Goal: Information Seeking & Learning: Learn about a topic

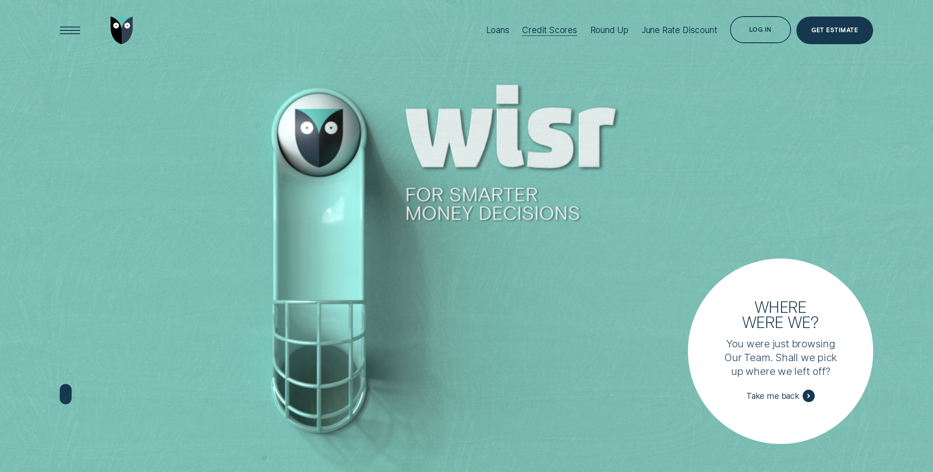
click at [554, 28] on div "Credit Scores" at bounding box center [549, 30] width 55 height 11
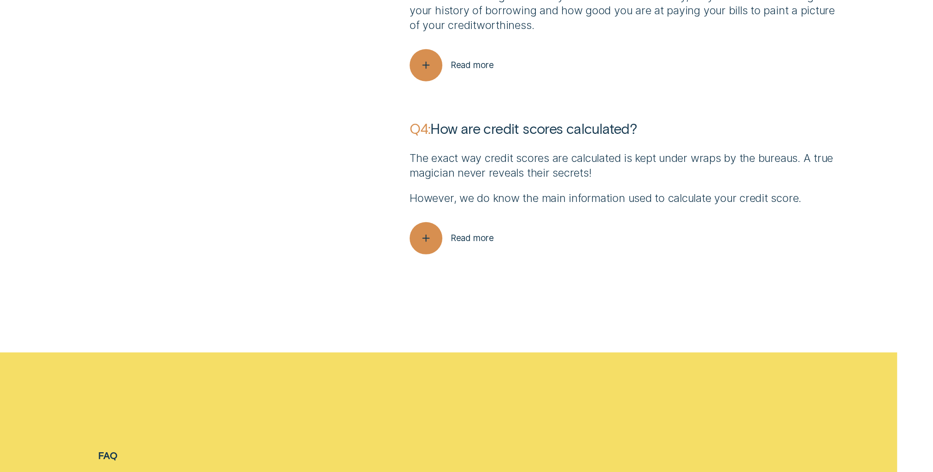
scroll to position [3546, 0]
click at [433, 240] on icon "button" at bounding box center [425, 238] width 17 height 14
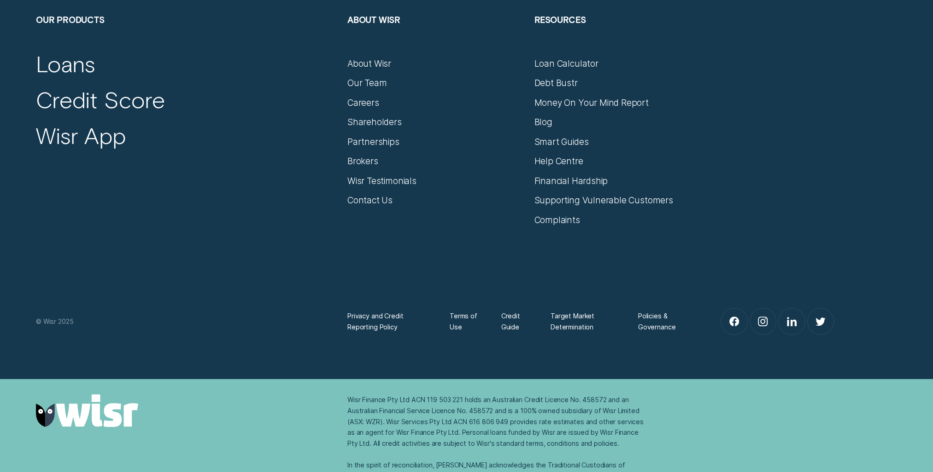
scroll to position [5272, 0]
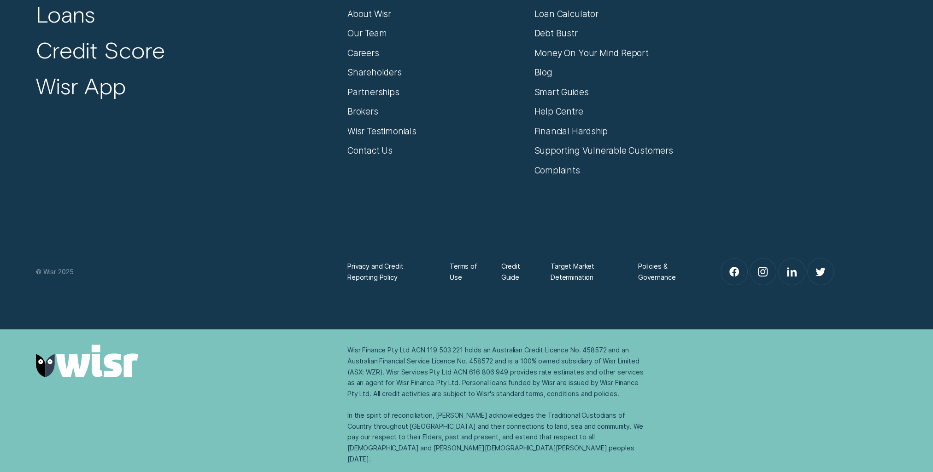
drag, startPoint x: 254, startPoint y: 394, endPoint x: 262, endPoint y: 470, distance: 76.5
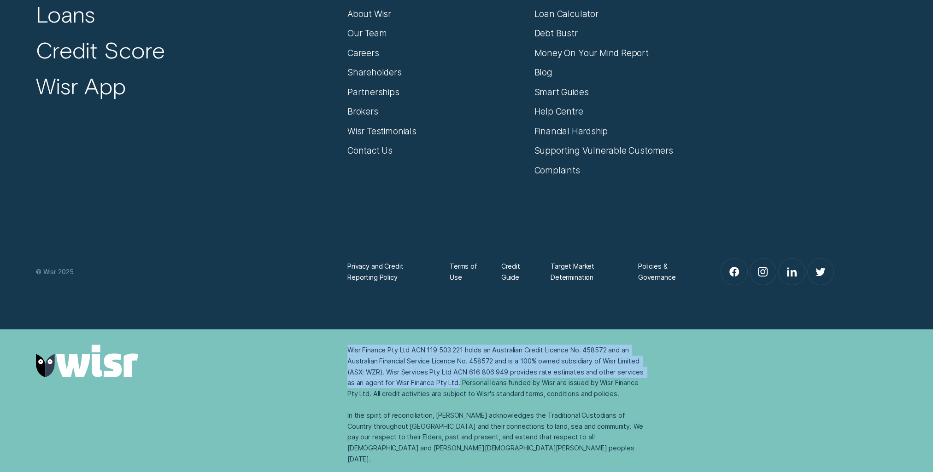
drag, startPoint x: 349, startPoint y: 364, endPoint x: 449, endPoint y: 397, distance: 106.2
click at [449, 397] on div "Wisr Finance Pty Ltd ACN 119 503 221 holds an Australian Credit Licence No. 458…" at bounding box center [497, 405] width 300 height 120
click at [362, 397] on div "Wisr Finance Pty Ltd ACN 119 503 221 holds an Australian Credit Licence No. 458…" at bounding box center [497, 405] width 300 height 120
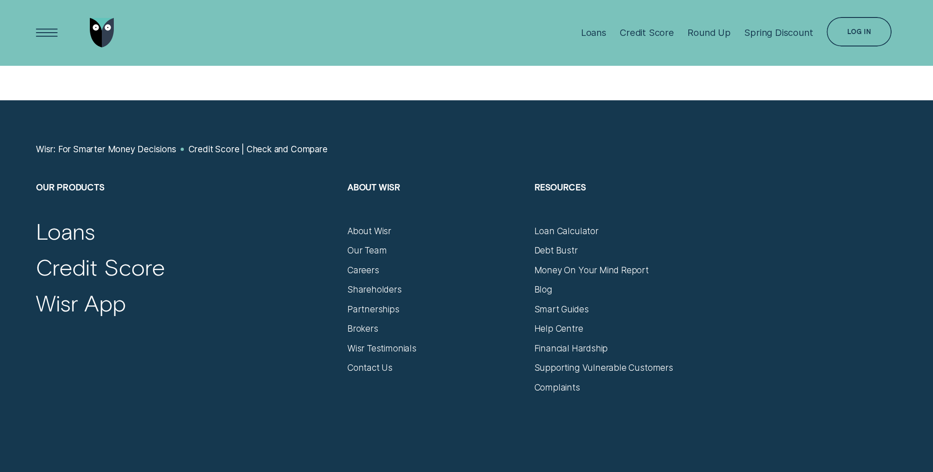
drag, startPoint x: 321, startPoint y: 430, endPoint x: 321, endPoint y: 388, distance: 42.4
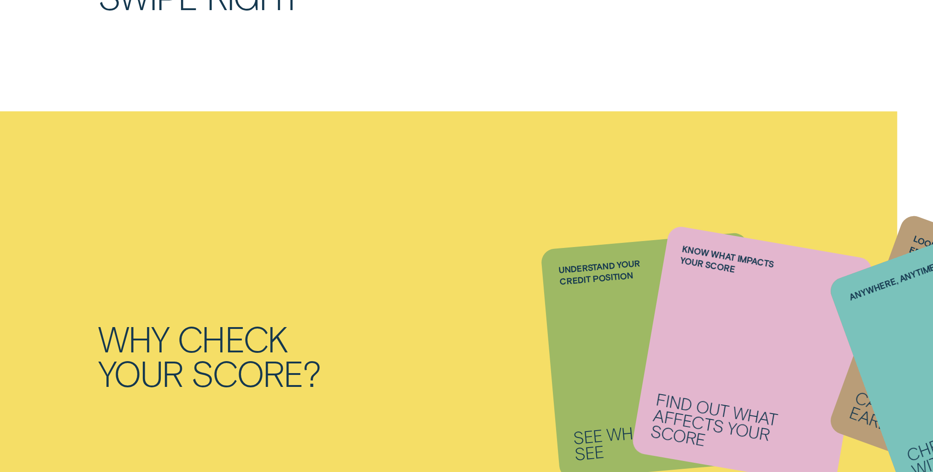
scroll to position [0, 0]
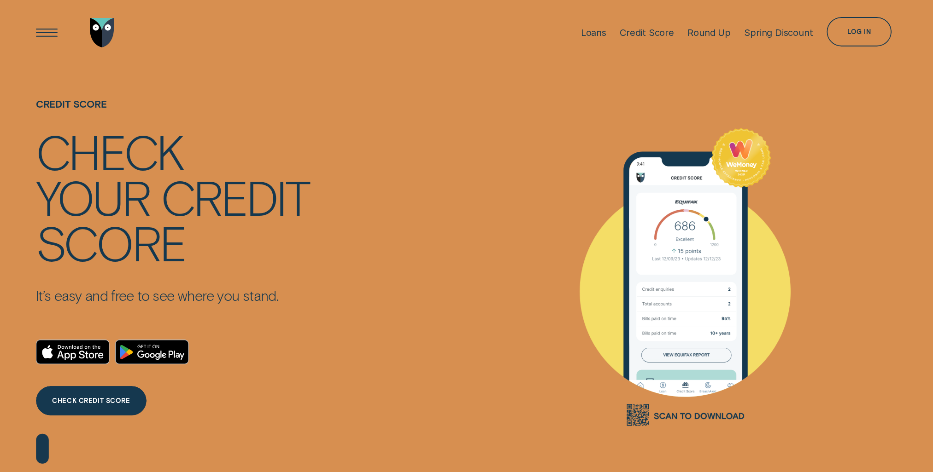
drag, startPoint x: 295, startPoint y: 418, endPoint x: 289, endPoint y: 224, distance: 194.0
click at [699, 35] on div "Round Up" at bounding box center [708, 32] width 43 height 11
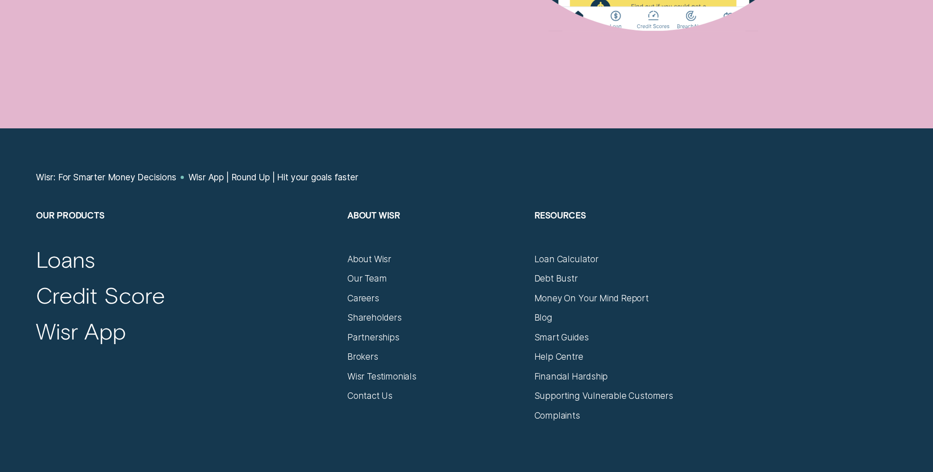
scroll to position [4237, 0]
